Goal: Use online tool/utility: Utilize a website feature to perform a specific function

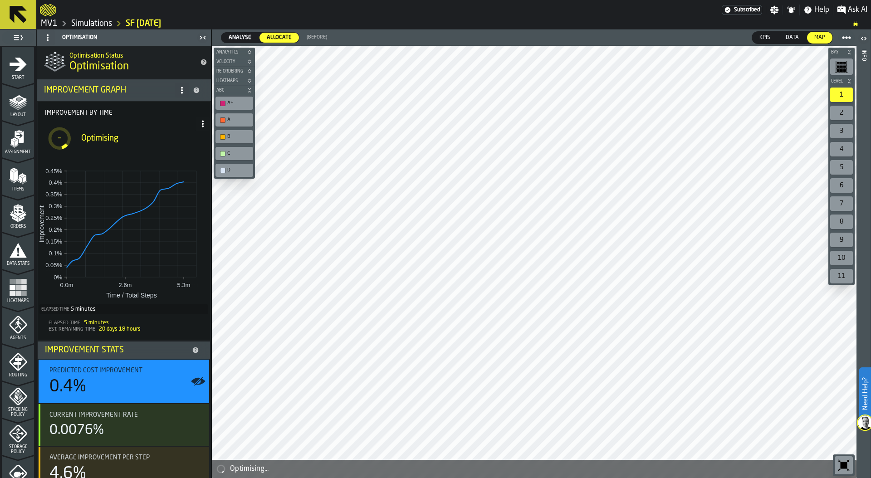
scroll to position [237, 0]
